Goal: Task Accomplishment & Management: Manage account settings

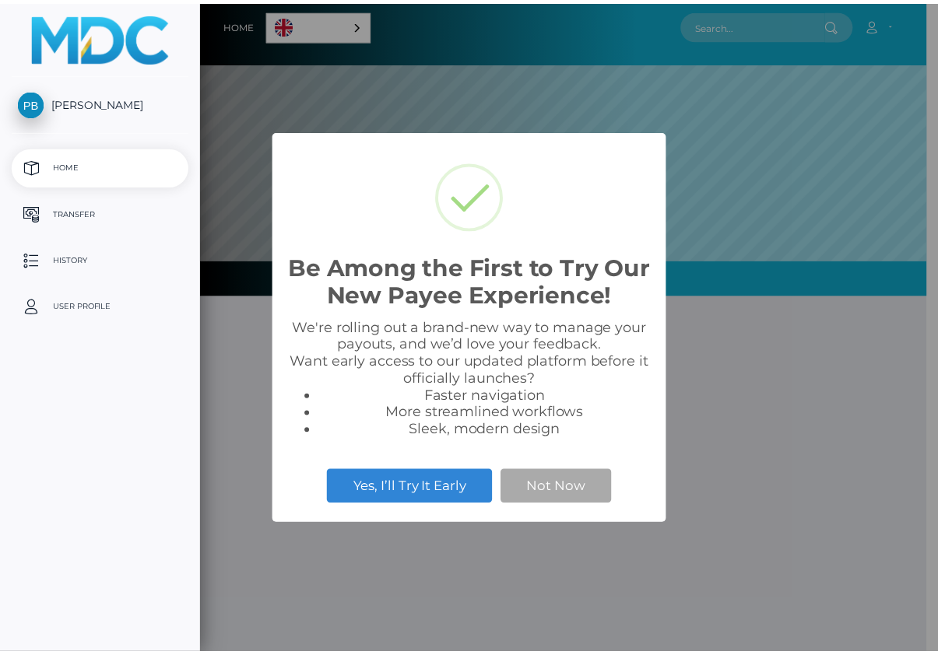
scroll to position [296, 736]
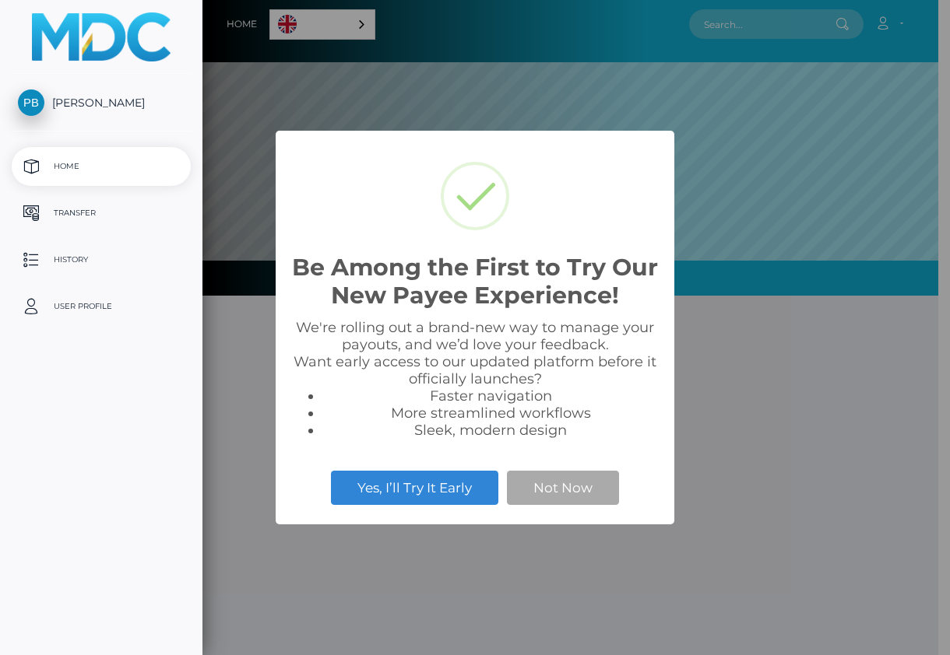
select select
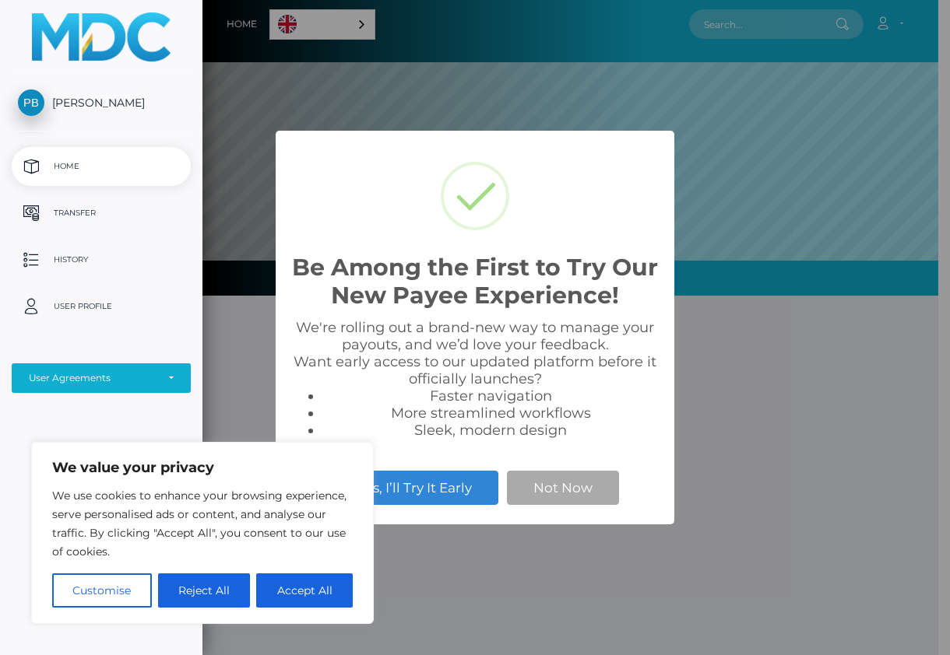
click at [325, 590] on button "Accept All" at bounding box center [304, 591] width 97 height 34
checkbox input "true"
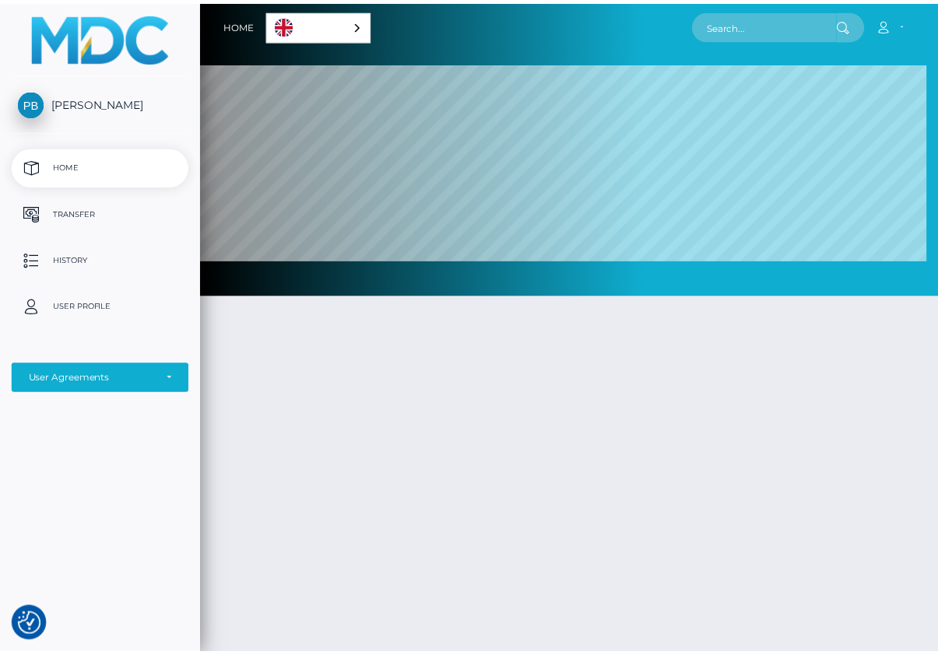
scroll to position [778155, 777716]
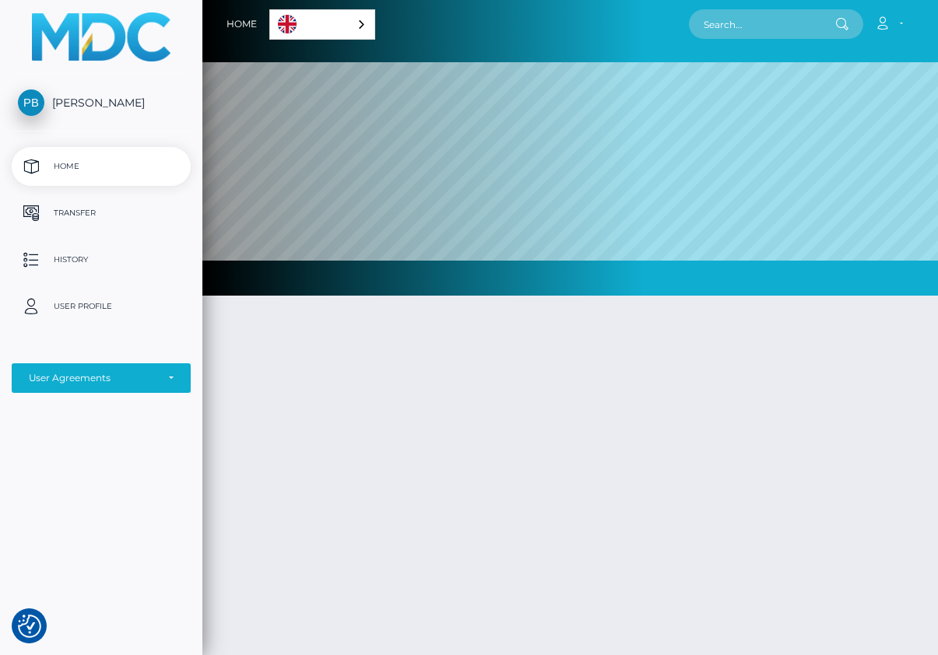
click at [31, 103] on span "[PERSON_NAME]" at bounding box center [101, 103] width 179 height 14
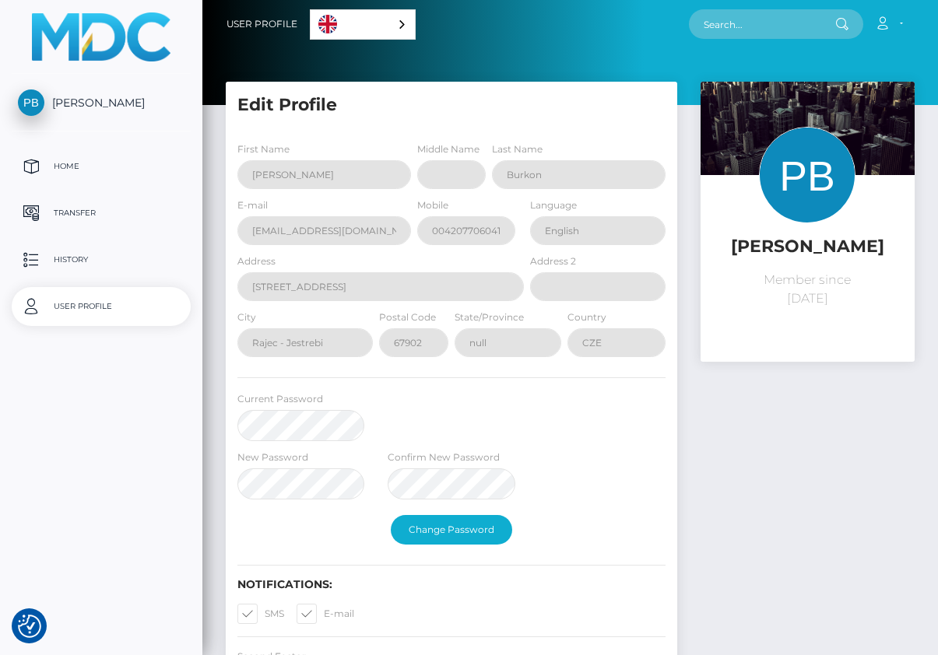
select select
click at [754, 408] on div "Petr Burkon Member since October 8, 2025" at bounding box center [807, 406] width 237 height 648
click at [74, 318] on p "User Profile" at bounding box center [101, 306] width 167 height 23
click at [73, 318] on p "User Profile" at bounding box center [101, 306] width 167 height 23
click at [413, 26] on div "English" at bounding box center [363, 24] width 106 height 30
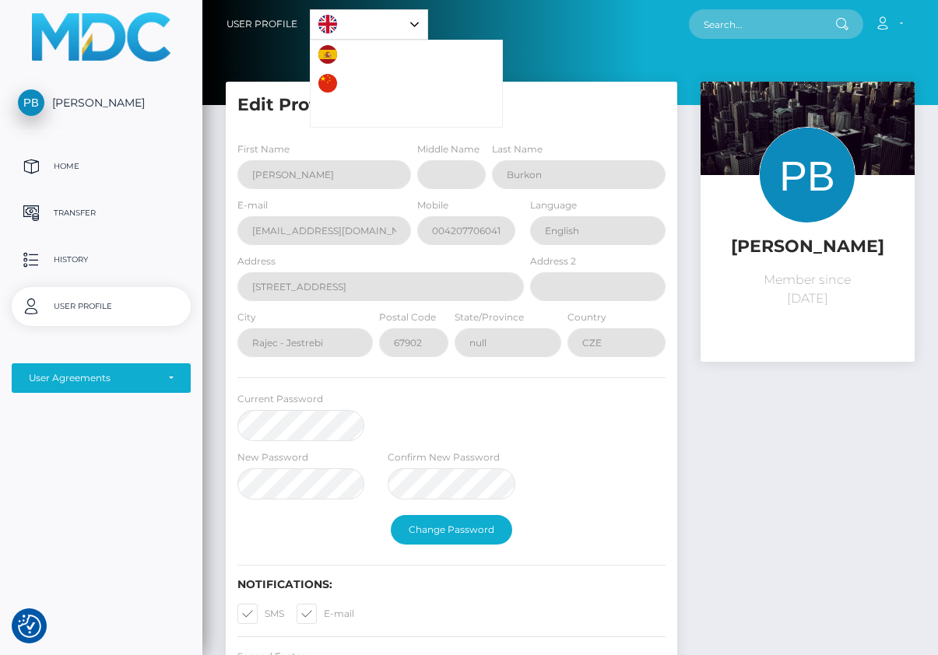
click at [523, 34] on div "Account Edit Profile Logout" at bounding box center [671, 24] width 486 height 33
click at [899, 27] on link "Account" at bounding box center [889, 24] width 46 height 33
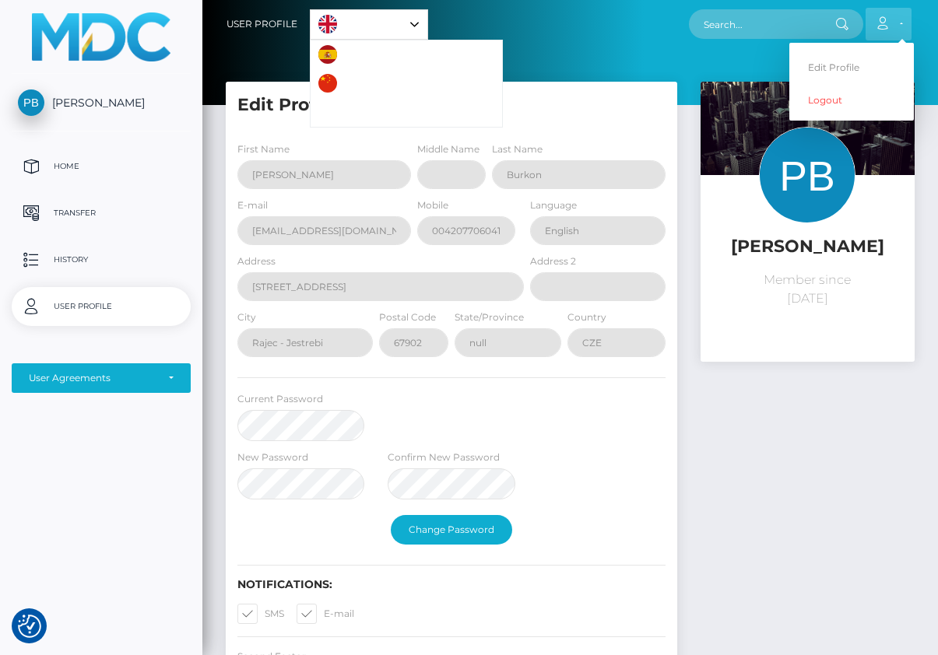
click at [880, 30] on icon at bounding box center [882, 23] width 16 height 12
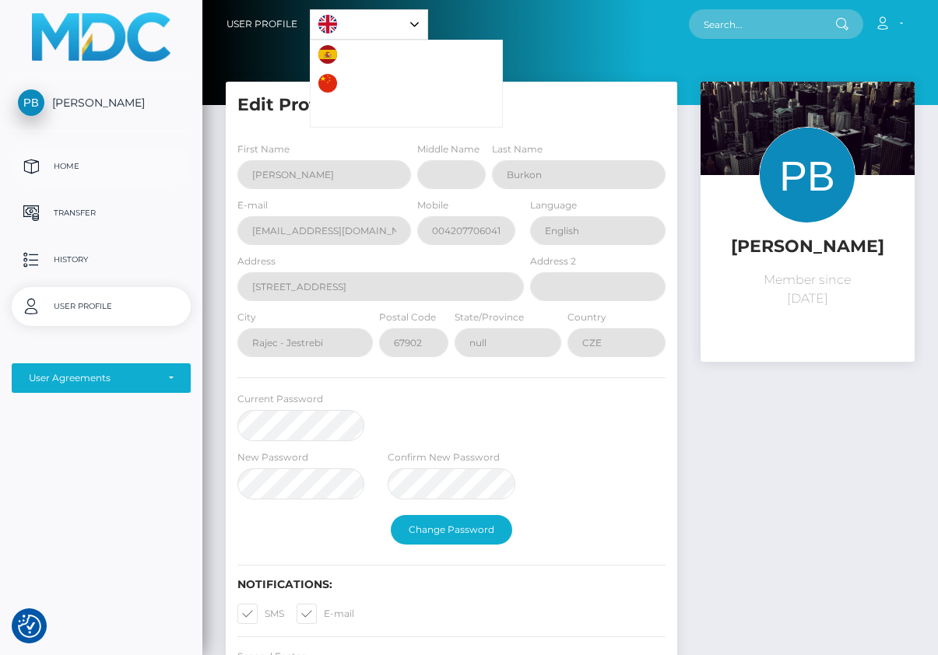
click at [72, 176] on p "Home" at bounding box center [101, 166] width 167 height 23
